Goal: Information Seeking & Learning: Compare options

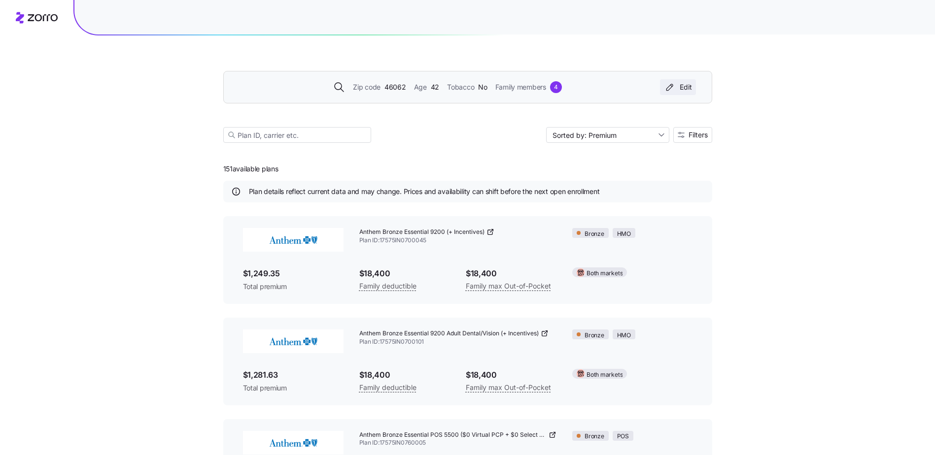
click at [688, 90] on div "Edit" at bounding box center [678, 87] width 28 height 10
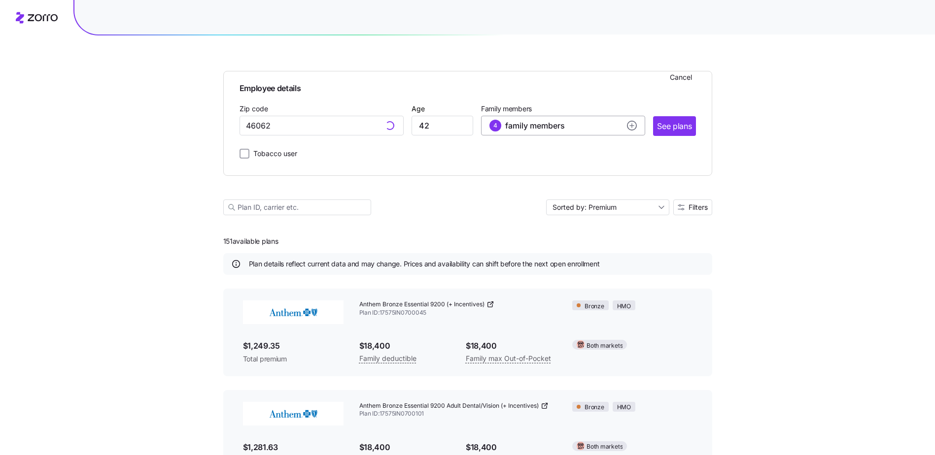
type input "46062, [GEOGRAPHIC_DATA], [GEOGRAPHIC_DATA]"
click at [687, 205] on main "Employee details Cancel Zip code 46062, [GEOGRAPHIC_DATA], [GEOGRAPHIC_DATA] Ag…" at bounding box center [467, 391] width 489 height 782
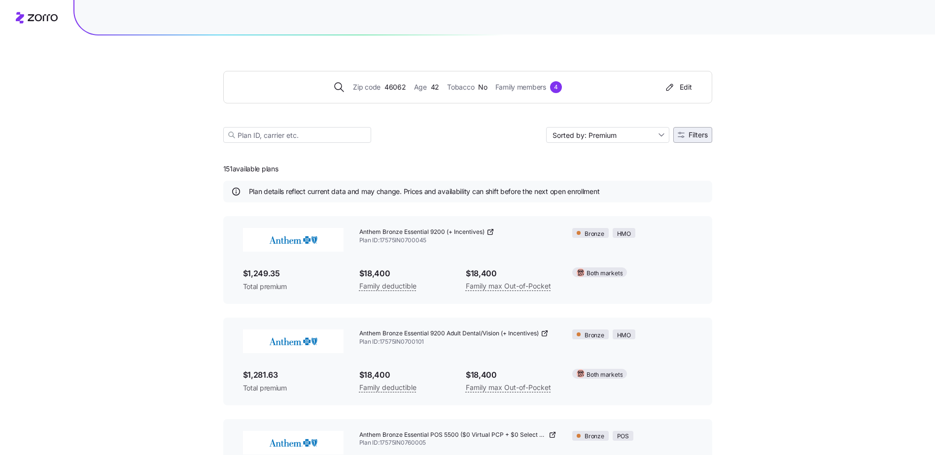
click at [688, 135] on span "Filters" at bounding box center [697, 135] width 19 height 7
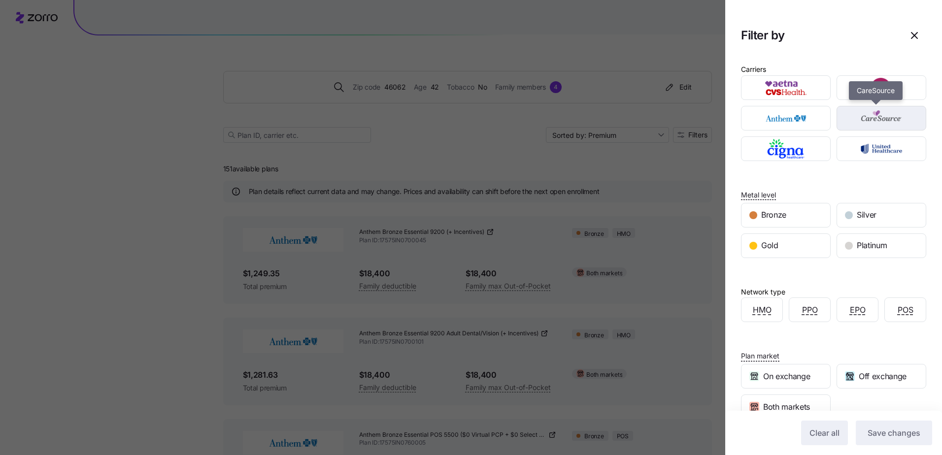
click at [869, 116] on img "button" at bounding box center [882, 118] width 72 height 20
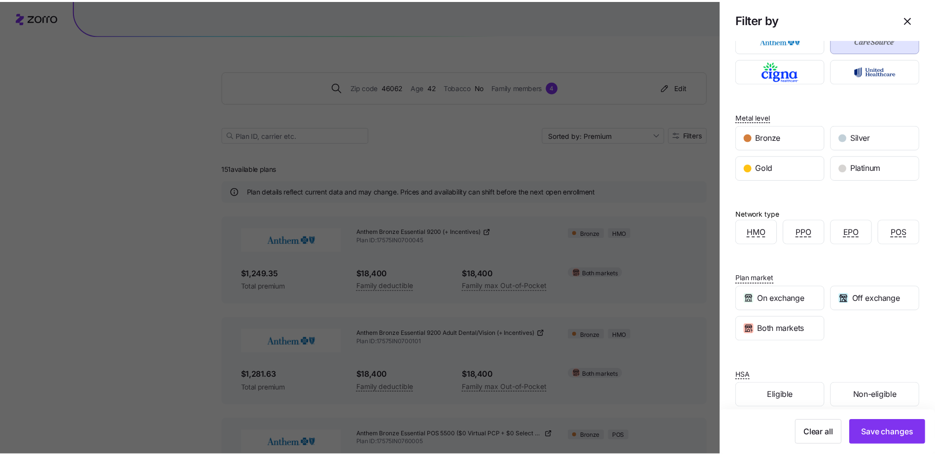
scroll to position [91, 0]
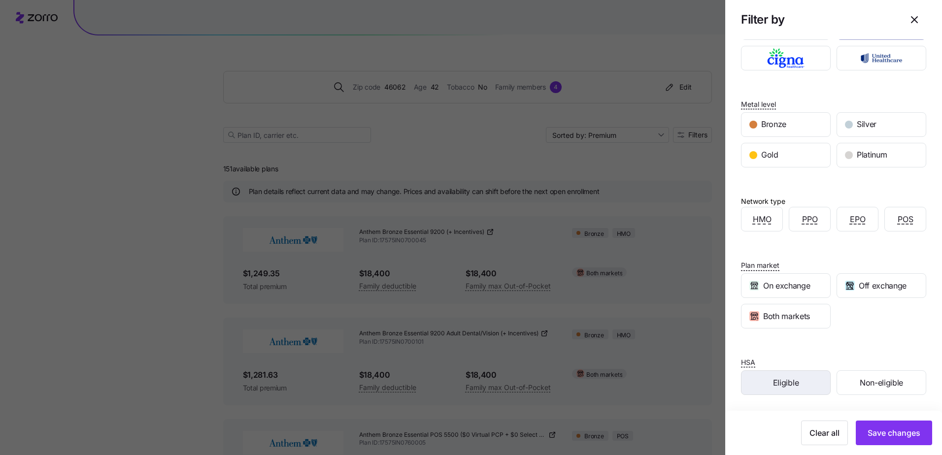
click at [797, 379] on div "Eligible" at bounding box center [786, 383] width 89 height 24
click at [900, 436] on span "Save changes" at bounding box center [894, 433] width 53 height 12
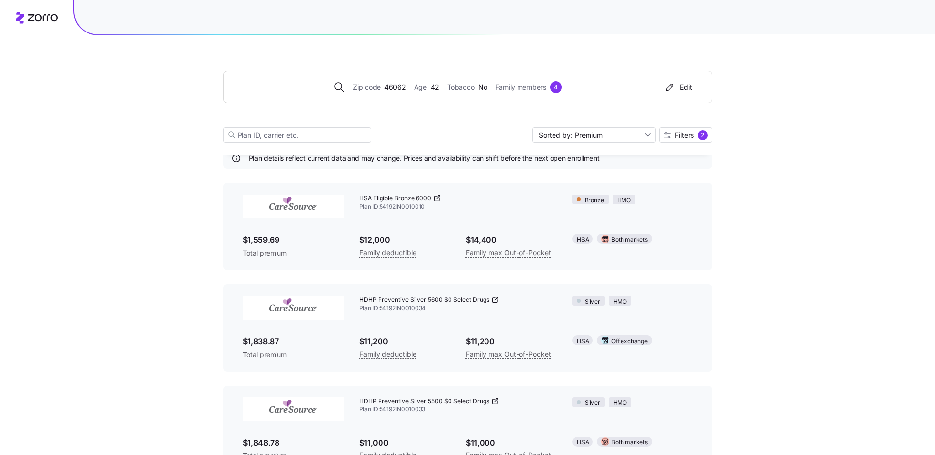
scroll to position [65, 0]
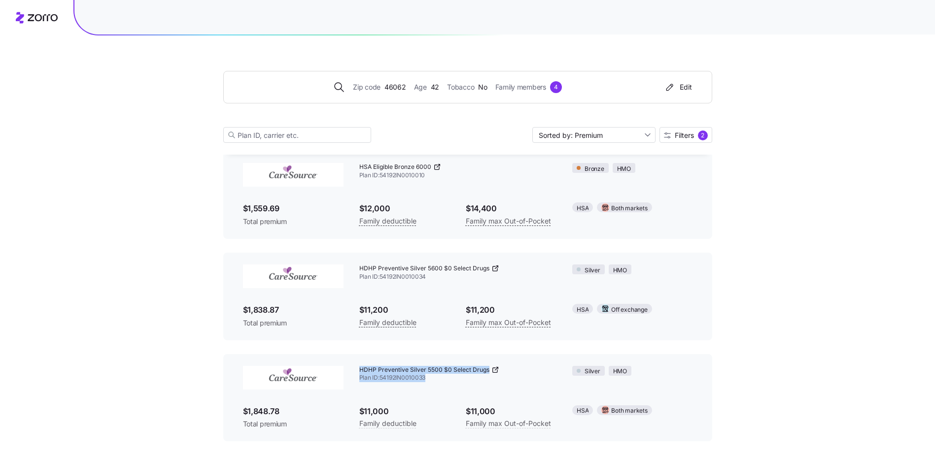
drag, startPoint x: 436, startPoint y: 380, endPoint x: 358, endPoint y: 373, distance: 78.7
click at [358, 373] on div "HDHP Preventive Silver 5500 $0 Select Drugs Plan ID: 54192IN0010033" at bounding box center [457, 374] width 213 height 33
copy div "HDHP Preventive Silver 5500 $0 Select Drugs Plan ID: 54192IN0010033"
click at [396, 375] on span "Plan ID: 54192IN0010033" at bounding box center [458, 378] width 198 height 8
click at [784, 371] on div "Zip code 46062 Age [DEMOGRAPHIC_DATA] Tobacco No Family members 4 Edit Sorted b…" at bounding box center [467, 188] width 935 height 507
